Goal: Information Seeking & Learning: Learn about a topic

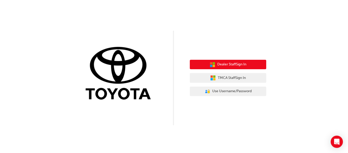
click at [224, 66] on span "Dealer Staff Sign In" at bounding box center [231, 64] width 29 height 6
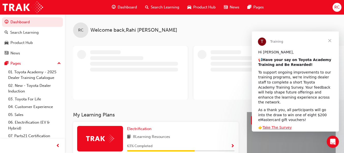
click at [331, 40] on span "Close" at bounding box center [330, 40] width 18 height 18
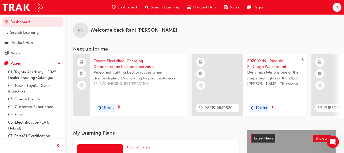
scroll to position [86, 0]
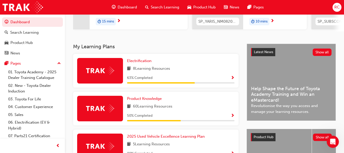
click at [240, 83] on div "Electrification 8 Learning Resources 63 % Completed" at bounding box center [156, 73] width 170 height 38
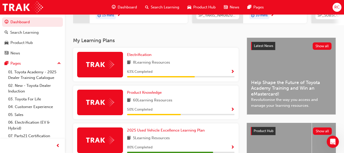
scroll to position [0, 0]
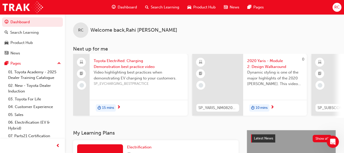
click at [157, 6] on span "Search Learning" at bounding box center [165, 7] width 29 height 6
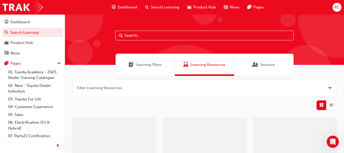
click at [137, 36] on input "text" at bounding box center [204, 36] width 178 height 10
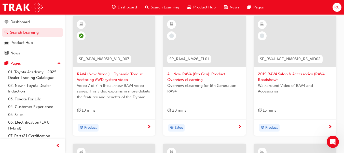
scroll to position [102, 0]
type input "rav4"
click at [206, 75] on span "All-New RAV4 (6th Gen): Product Overview eLearning" at bounding box center [204, 76] width 74 height 11
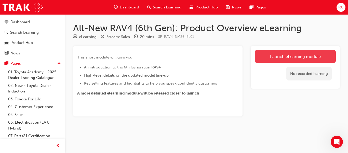
click at [303, 61] on link "Launch eLearning module" at bounding box center [295, 56] width 81 height 13
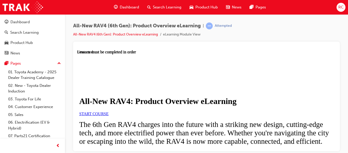
scroll to position [106, 0]
click at [109, 111] on link "START COURSE" at bounding box center [93, 113] width 29 height 4
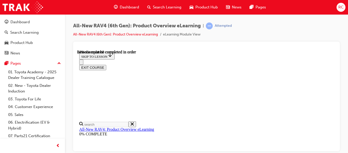
scroll to position [264, 0]
drag, startPoint x: 172, startPoint y: 58, endPoint x: 190, endPoint y: 109, distance: 53.9
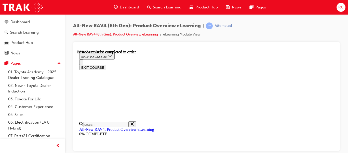
scroll to position [339, 0]
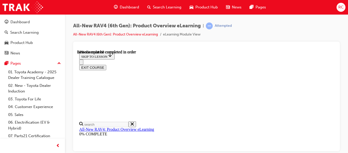
drag, startPoint x: 264, startPoint y: 77, endPoint x: 275, endPoint y: 109, distance: 34.0
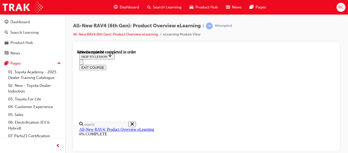
scroll to position [601, 0]
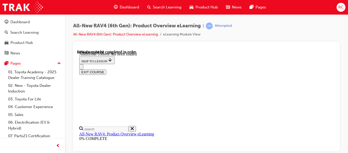
scroll to position [920, 0]
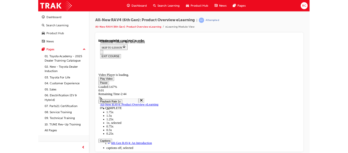
scroll to position [1, 0]
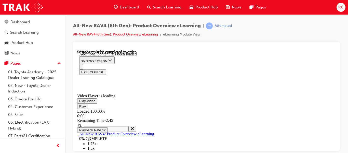
scroll to position [962, 0]
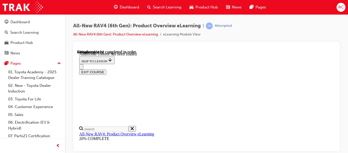
scroll to position [485, 0]
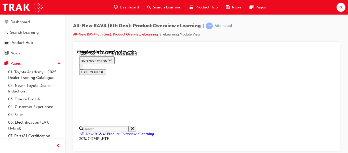
scroll to position [786, 0]
drag, startPoint x: 193, startPoint y: 101, endPoint x: 239, endPoint y: 111, distance: 47.0
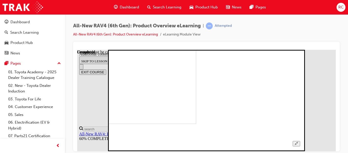
click at [298, 141] on icon "Unzoom image" at bounding box center [296, 142] width 3 height 3
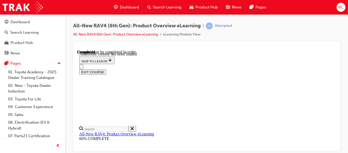
drag, startPoint x: 308, startPoint y: 54, endPoint x: 323, endPoint y: 84, distance: 33.7
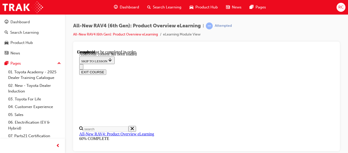
scroll to position [380, 0]
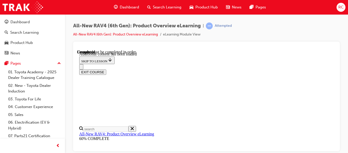
radio input "true"
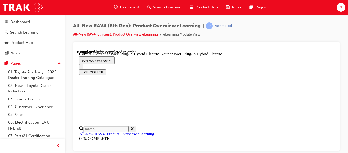
radio input "true"
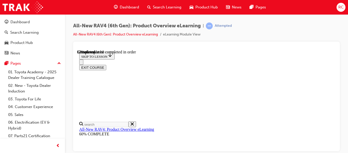
scroll to position [155, 0]
checkbox input "true"
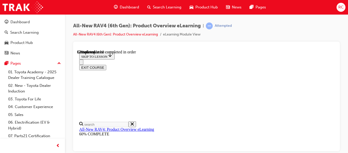
checkbox input "true"
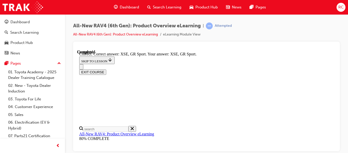
scroll to position [250, 0]
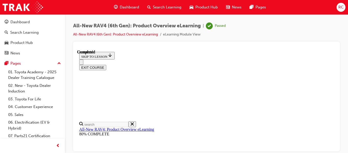
scroll to position [179, 0]
click at [106, 64] on button "EXIT COURSE" at bounding box center [92, 66] width 27 height 5
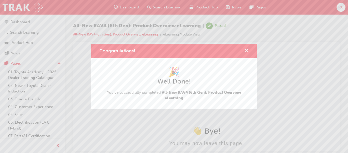
scroll to position [0, 0]
click at [248, 50] on span "cross-icon" at bounding box center [247, 51] width 4 height 5
